Goal: Task Accomplishment & Management: Manage account settings

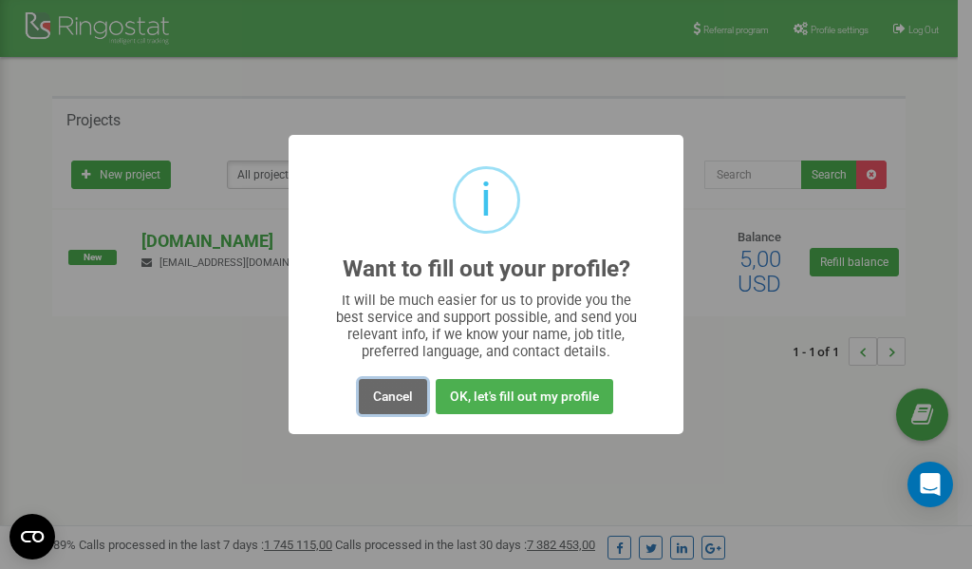
click at [400, 392] on button "Cancel" at bounding box center [393, 396] width 68 height 35
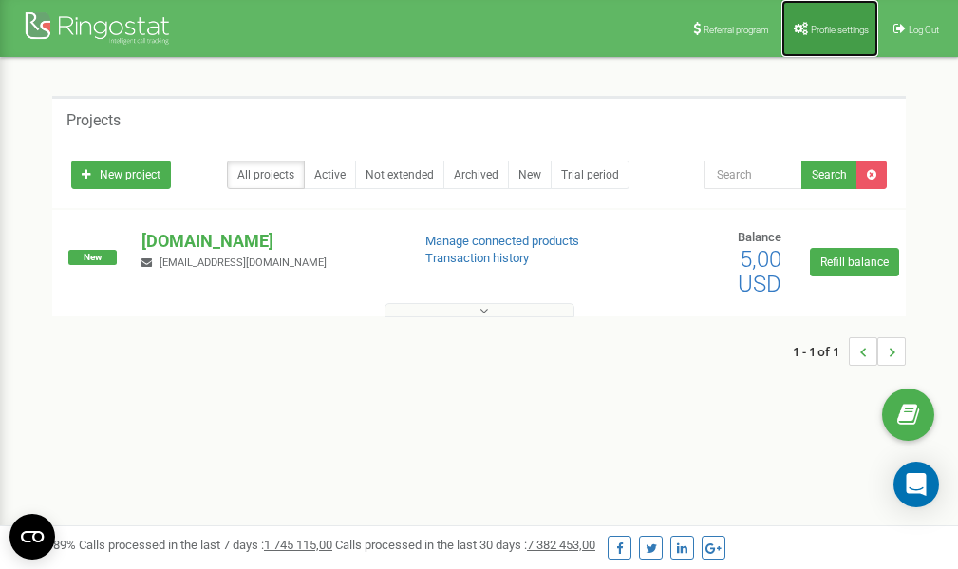
click at [827, 33] on span "Profile settings" at bounding box center [840, 30] width 58 height 10
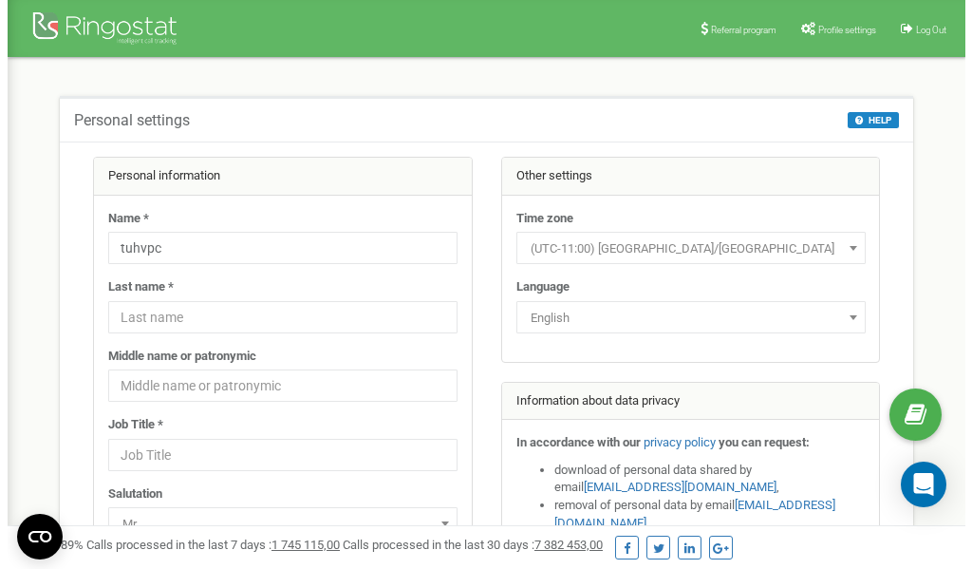
scroll to position [95, 0]
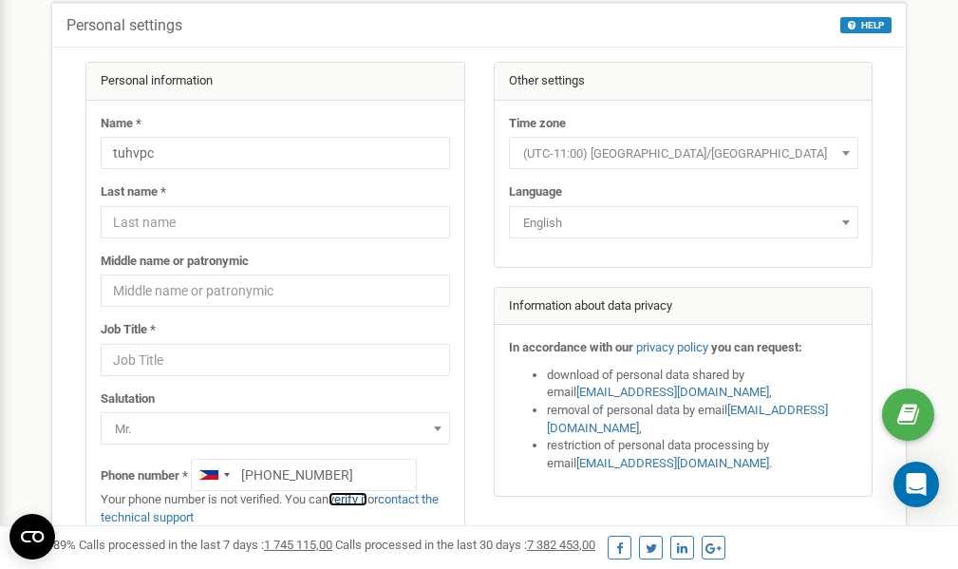
click at [353, 499] on link "verify it" at bounding box center [348, 499] width 39 height 14
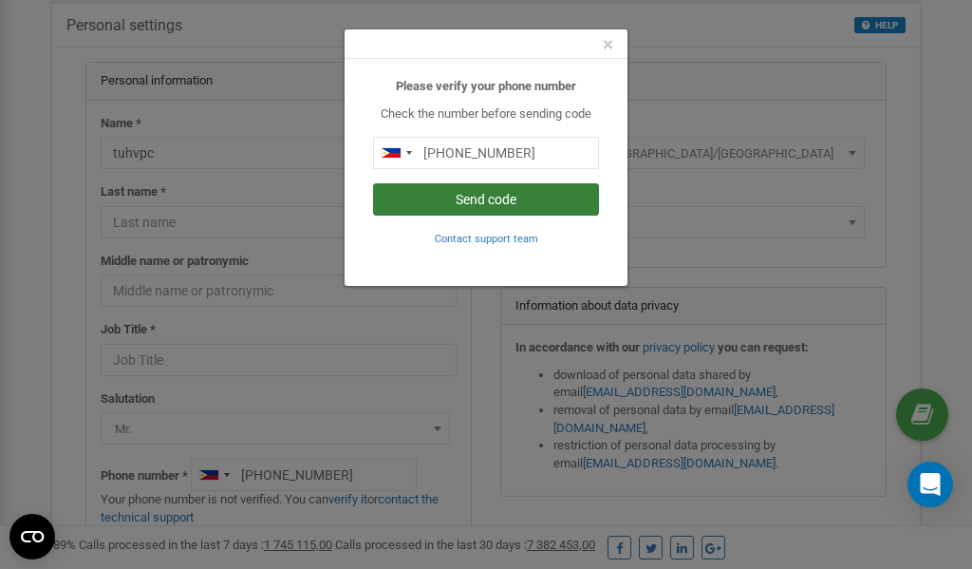
click at [490, 200] on button "Send code" at bounding box center [486, 199] width 226 height 32
